Goal: Navigation & Orientation: Find specific page/section

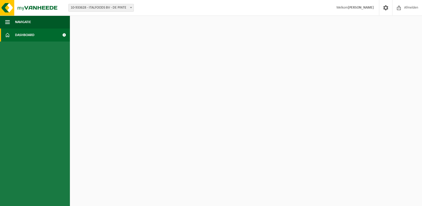
click at [35, 35] on link "Dashboard" at bounding box center [35, 34] width 70 height 13
click at [26, 19] on span "Navigatie" at bounding box center [23, 22] width 16 height 13
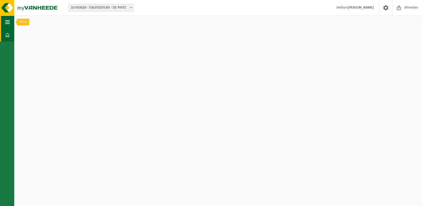
click at [6, 21] on span "button" at bounding box center [7, 22] width 5 height 13
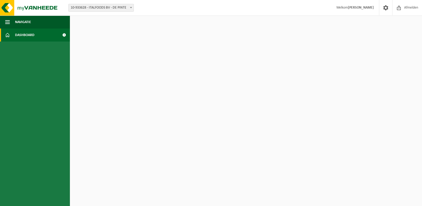
click at [62, 34] on span at bounding box center [64, 34] width 12 height 13
click at [64, 33] on span at bounding box center [64, 34] width 12 height 13
click at [124, 7] on span "10-933628 - ITALFOODS BV - DE PINTE" at bounding box center [101, 7] width 65 height 7
click at [31, 6] on img at bounding box center [31, 8] width 62 height 16
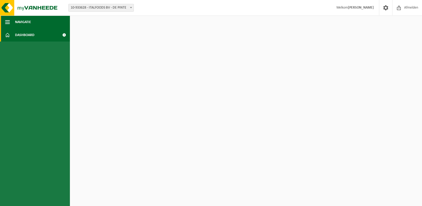
click at [18, 22] on span "Navigatie" at bounding box center [23, 22] width 16 height 13
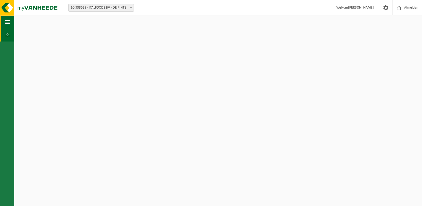
click at [8, 23] on span "button" at bounding box center [7, 22] width 5 height 13
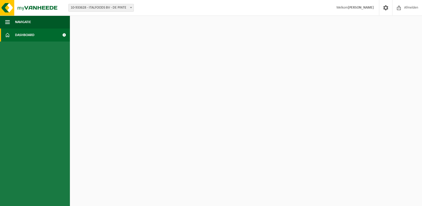
click at [65, 35] on span at bounding box center [64, 34] width 12 height 13
click at [388, 8] on span at bounding box center [386, 7] width 8 height 15
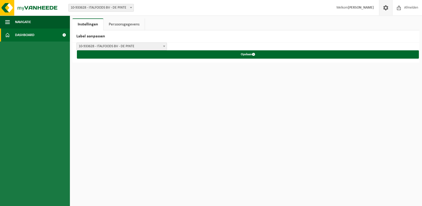
click at [23, 32] on span "Dashboard" at bounding box center [24, 34] width 19 height 13
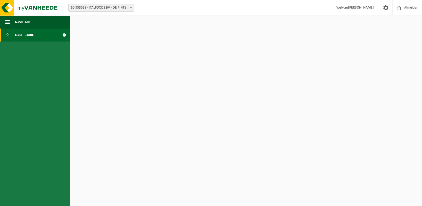
click at [62, 35] on span at bounding box center [64, 34] width 12 height 13
click at [8, 35] on span at bounding box center [7, 34] width 5 height 13
